Goal: Answer question/provide support

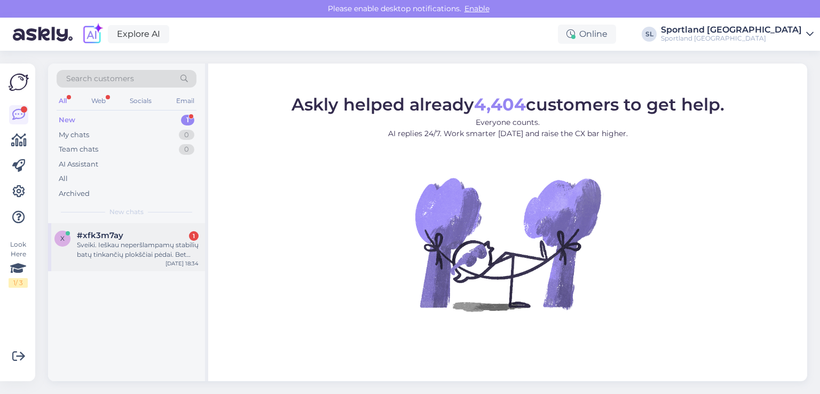
click at [112, 257] on div "Sveiki. Ieškau neperšlampamų stabilių batų tinkančių plokščiai pėdai. Bet jūsų …" at bounding box center [138, 249] width 122 height 19
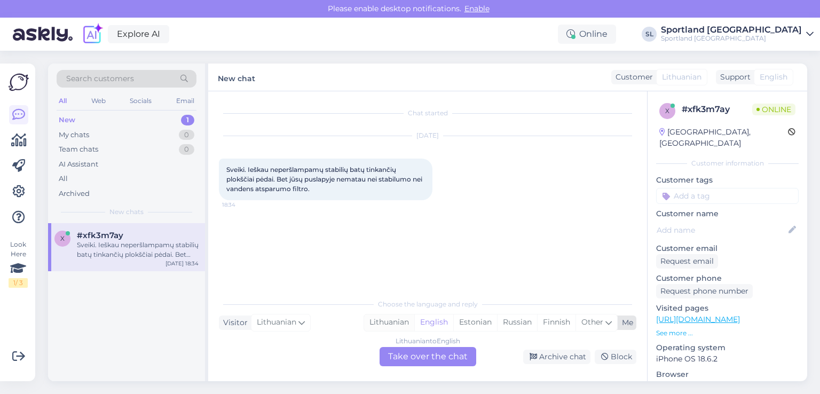
click at [388, 321] on div "Lithuanian" at bounding box center [389, 322] width 50 height 16
click at [402, 354] on div "Lithuanian to Lithuanian Take over the chat" at bounding box center [428, 356] width 97 height 19
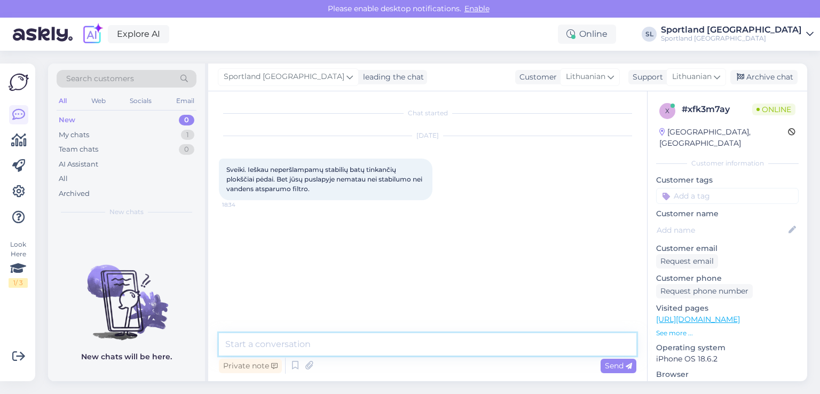
click at [384, 341] on textarea at bounding box center [427, 344] width 417 height 22
type textarea "Sveiki"
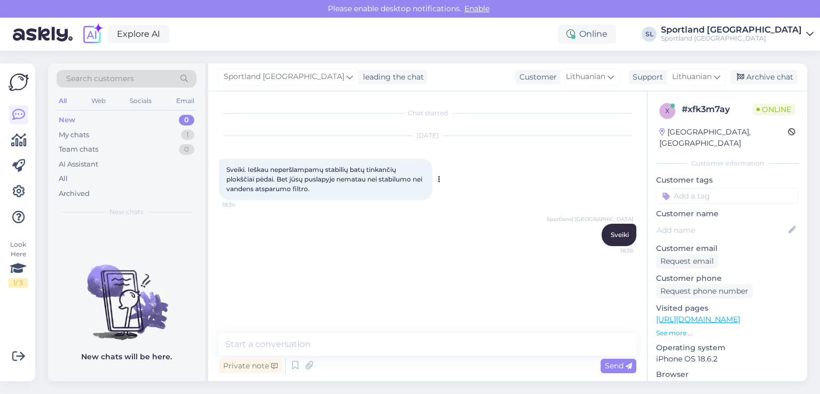
click at [318, 178] on span "Sveiki. Ieškau neperšlampamų stabilių batų tinkančių plokščiai pėdai. Bet jūsų …" at bounding box center [325, 178] width 198 height 27
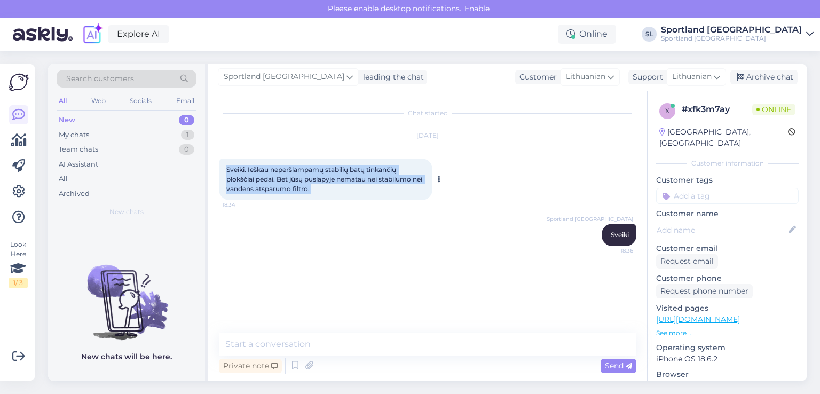
click at [318, 178] on span "Sveiki. Ieškau neperšlampamų stabilių batų tinkančių plokščiai pėdai. Bet jūsų …" at bounding box center [325, 178] width 198 height 27
copy div "Sveiki. Ieškau neperšlampamų stabilių batų tinkančių plokščiai pėdai. Bet jūsų …"
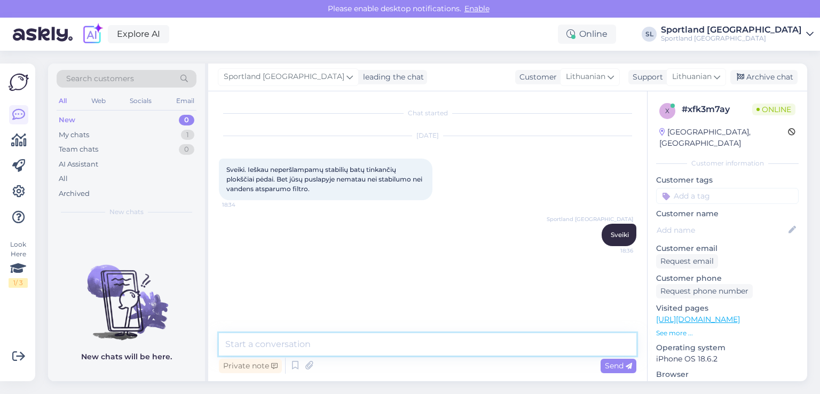
click at [430, 346] on textarea at bounding box center [427, 344] width 417 height 22
type textarea "v"
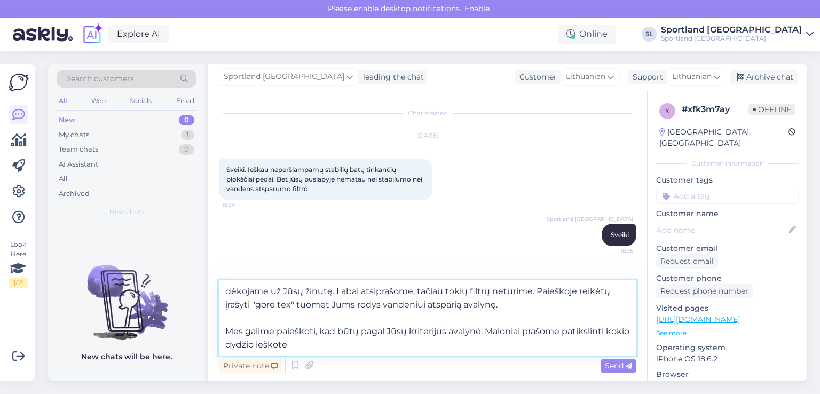
type textarea "dėkojame už Jūsų žinutę. Labai atsiprašome, tačiau tokių filtrų neturime. Paieš…"
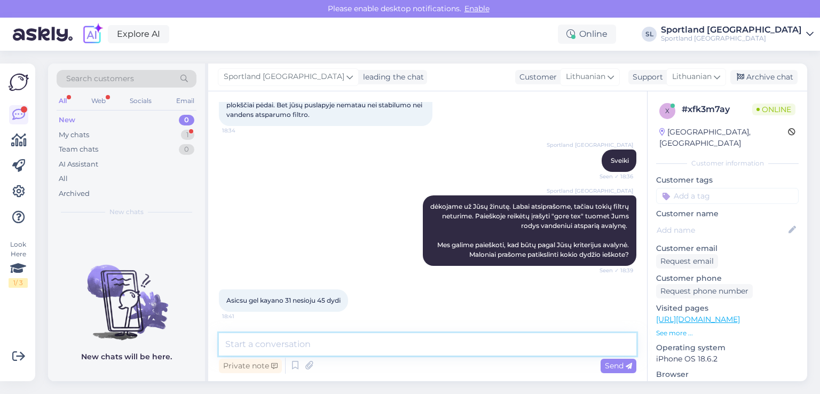
scroll to position [75, 0]
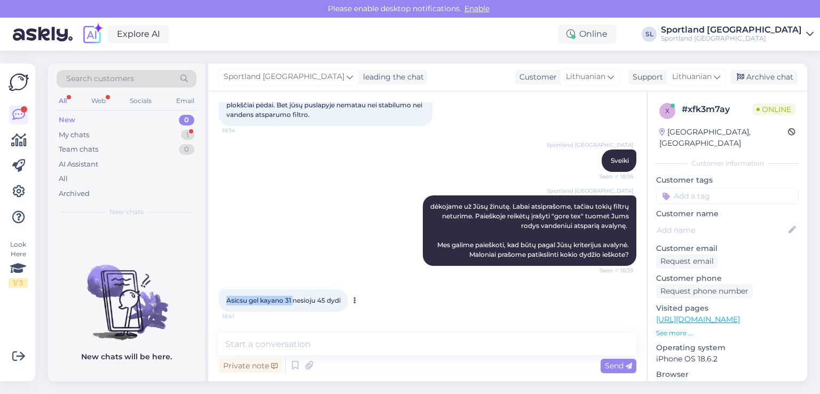
drag, startPoint x: 225, startPoint y: 297, endPoint x: 293, endPoint y: 297, distance: 67.8
click at [293, 297] on div "Asicsu gel kayano 31 nesioju 45 dydi 18:41" at bounding box center [283, 300] width 129 height 22
copy span "Asicsu gel kayano 31"
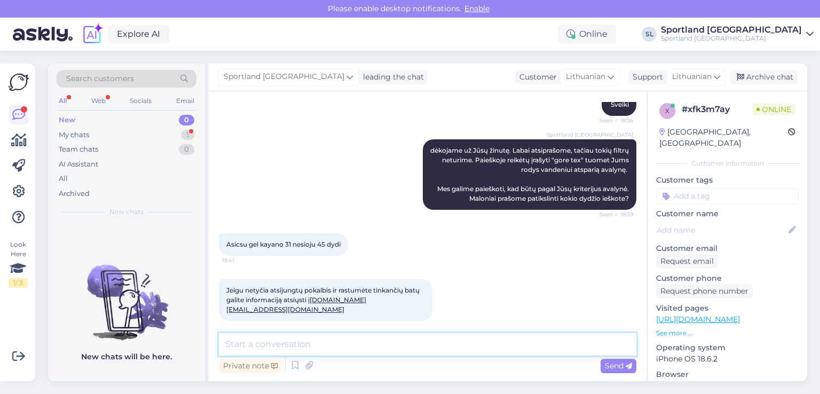
click at [431, 338] on textarea at bounding box center [427, 344] width 417 height 22
type textarea "dėkojame, ieškome ar turime Jums tinkamų variantų."
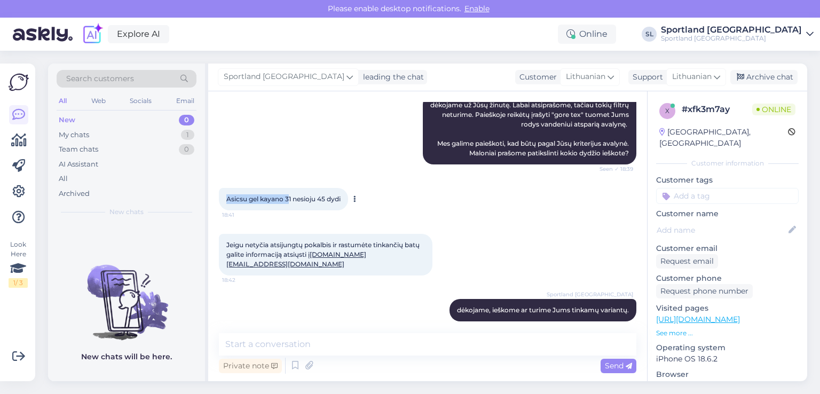
drag, startPoint x: 226, startPoint y: 198, endPoint x: 291, endPoint y: 199, distance: 65.1
click at [291, 199] on span "Asicsu gel kayano 31 nesioju 45 dydi" at bounding box center [283, 199] width 114 height 8
copy span "Asicsu gel kayano 31"
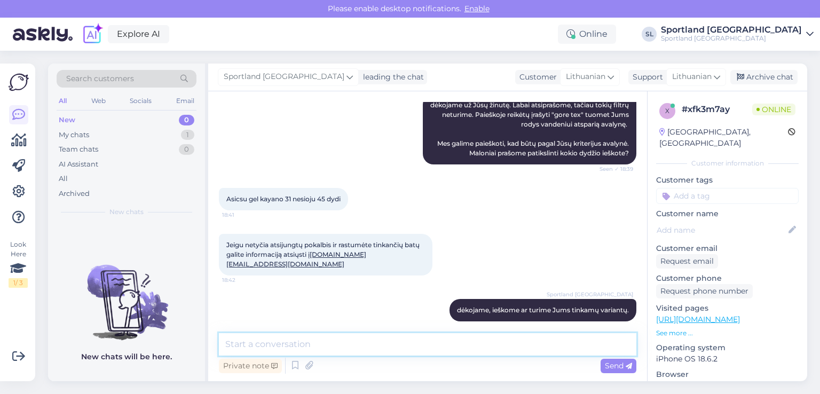
click at [411, 345] on textarea at bounding box center [427, 344] width 417 height 22
type textarea "dar prašome patikslinti ar ieškote būtent bėgimo batelių?"
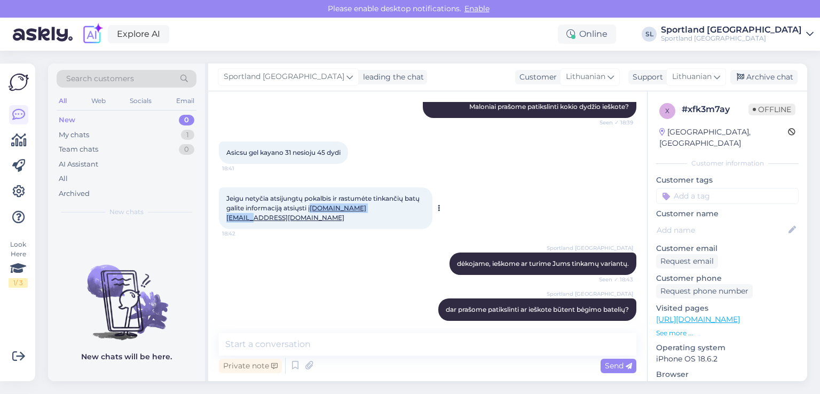
drag, startPoint x: 402, startPoint y: 208, endPoint x: 314, endPoint y: 210, distance: 87.6
click at [314, 210] on div "Jeigu netyčia atsijungtų pokalbis ir rastumėte tinkančių batų galite informacij…" at bounding box center [326, 208] width 214 height 42
copy link "[DOMAIN_NAME][EMAIL_ADDRESS][DOMAIN_NAME]"
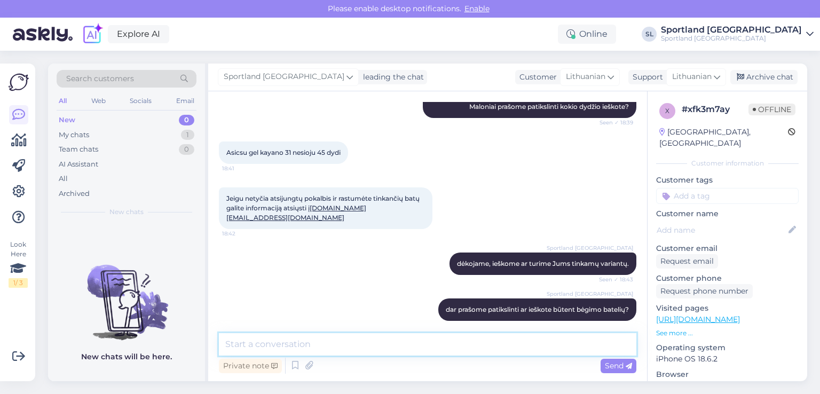
click at [407, 349] on textarea at bounding box center [427, 344] width 417 height 22
type textarea "parašysime Jums el. paštu. Gražaus vakaro."
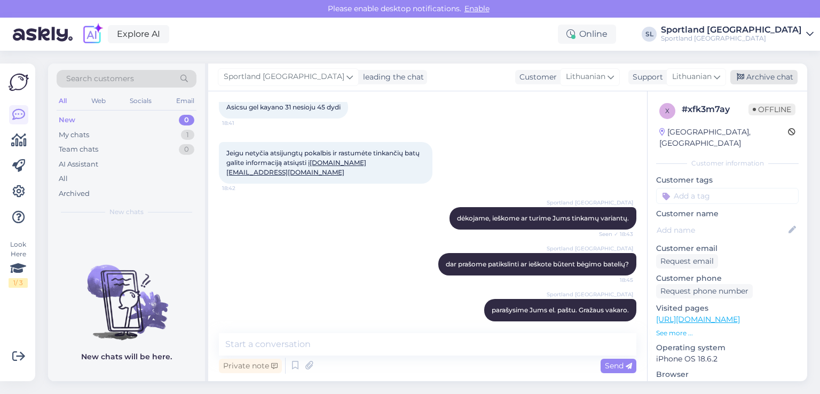
click at [745, 78] on div "Archive chat" at bounding box center [763, 77] width 67 height 14
